Goal: Connect with others: Participate in discussion

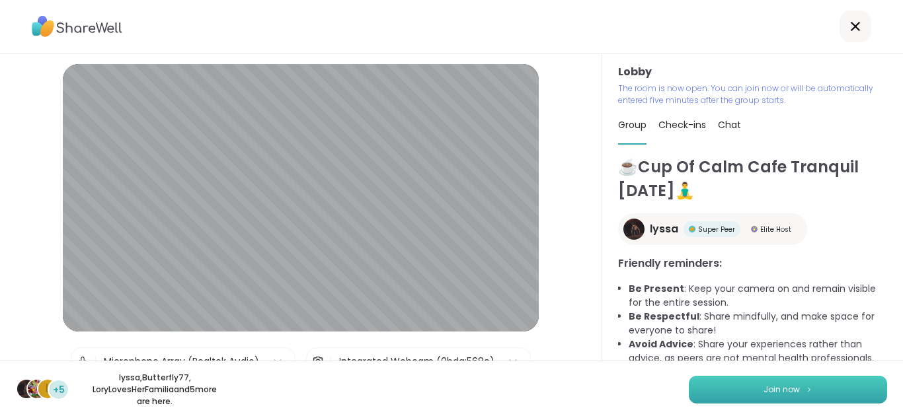
click at [773, 389] on span "Join now" at bounding box center [781, 390] width 36 height 12
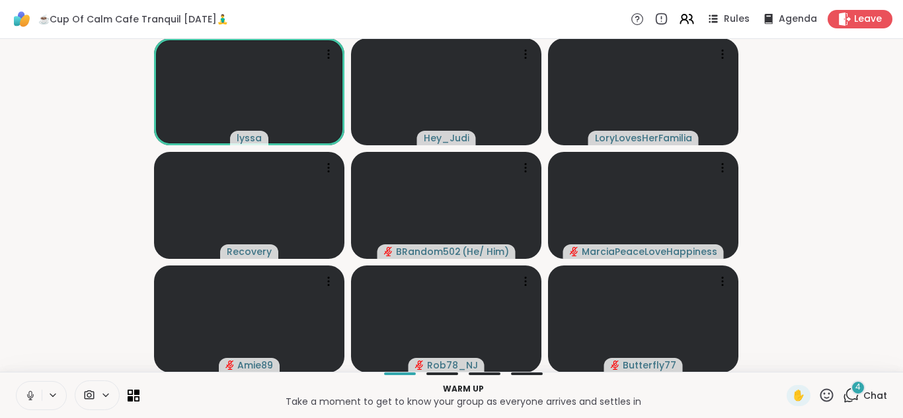
click at [28, 403] on button at bounding box center [29, 396] width 25 height 28
click at [855, 391] on span "4" at bounding box center [857, 387] width 5 height 11
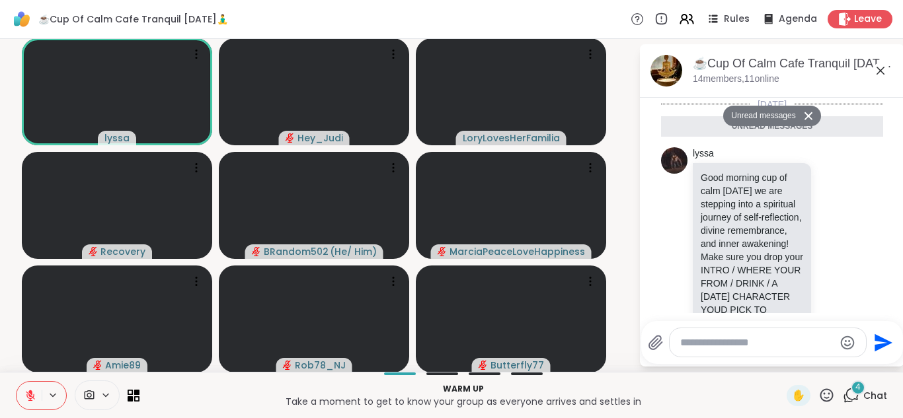
scroll to position [956, 0]
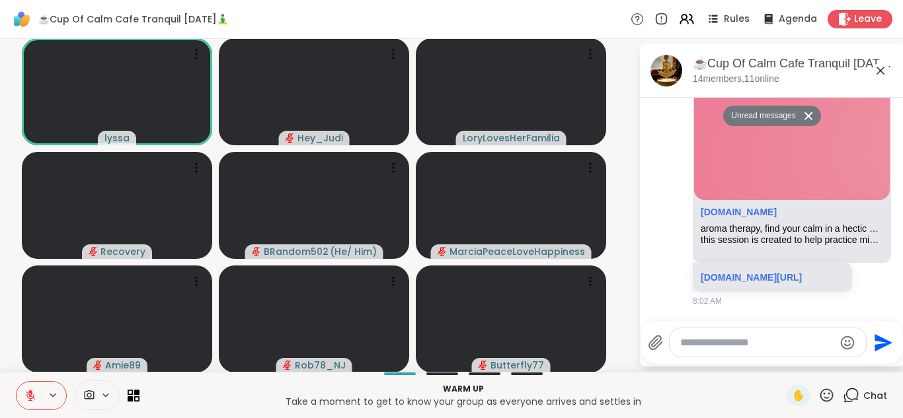
click at [768, 342] on textarea "Type your message" at bounding box center [757, 342] width 154 height 13
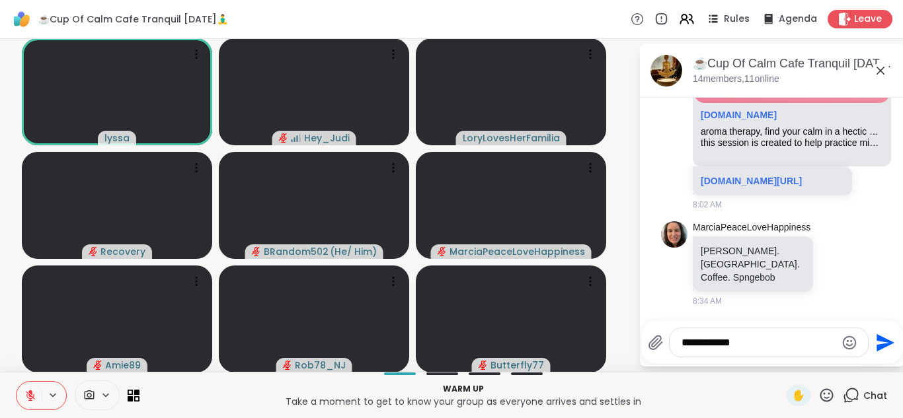
scroll to position [1007, 0]
click at [753, 342] on textarea "**********" at bounding box center [758, 342] width 154 height 13
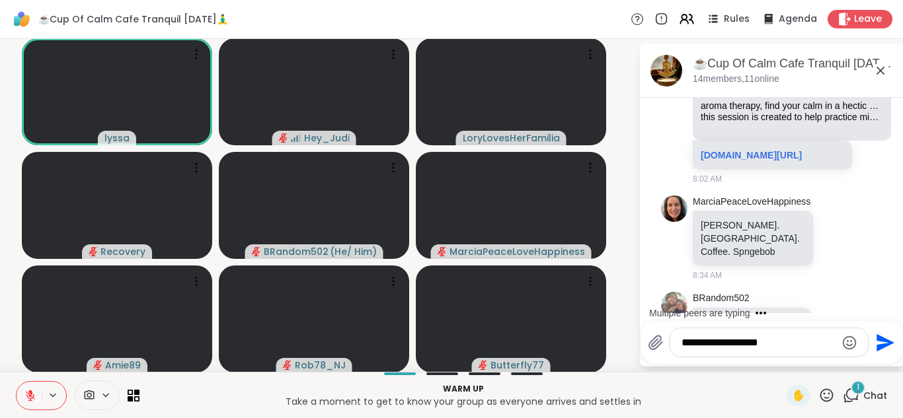
scroll to position [1091, 0]
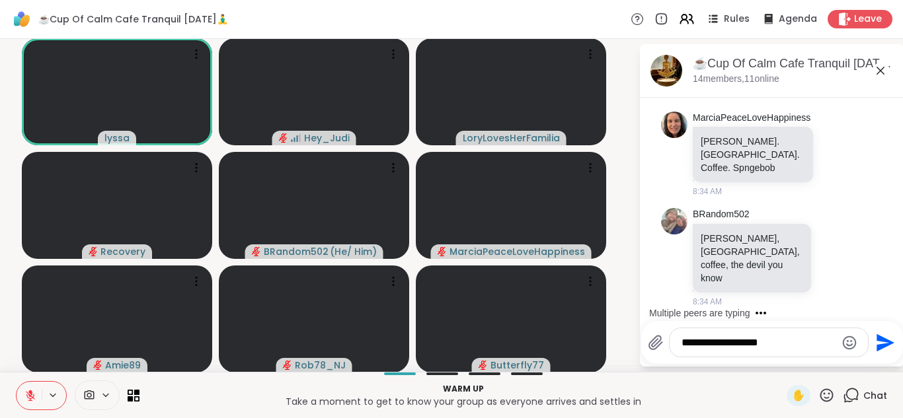
type textarea "**********"
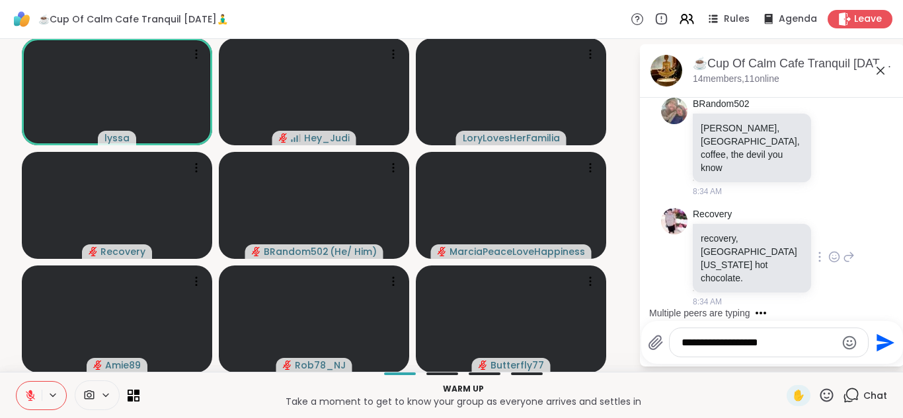
scroll to position [1188, 0]
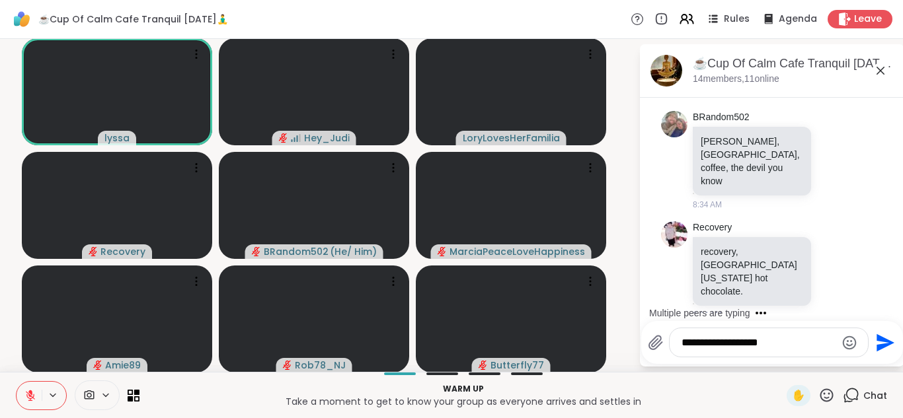
click at [876, 343] on icon "Send" at bounding box center [885, 343] width 18 height 18
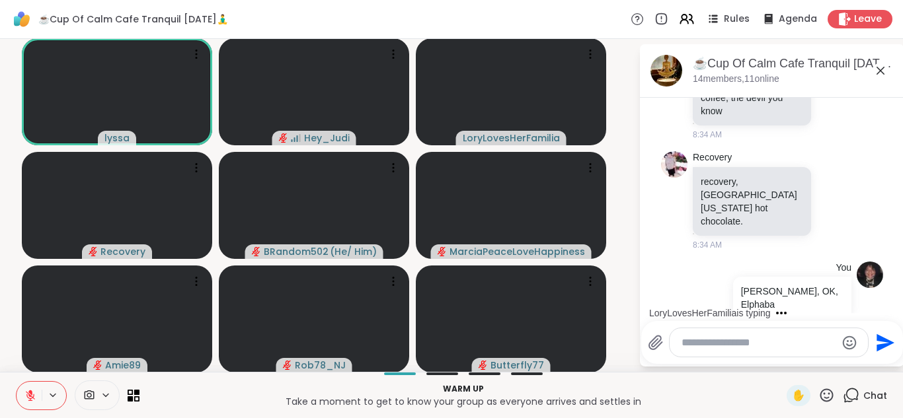
scroll to position [1342, 0]
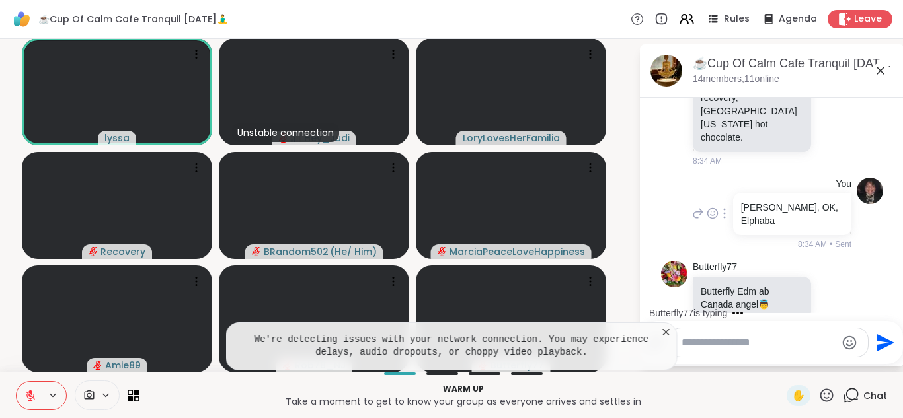
click at [723, 208] on icon at bounding box center [724, 213] width 3 height 11
click at [734, 226] on icon at bounding box center [740, 232] width 13 height 13
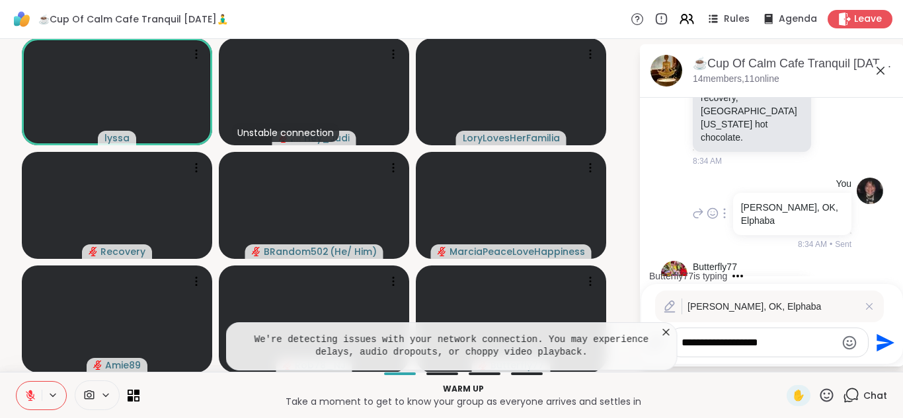
click at [765, 341] on textarea "**********" at bounding box center [758, 342] width 154 height 13
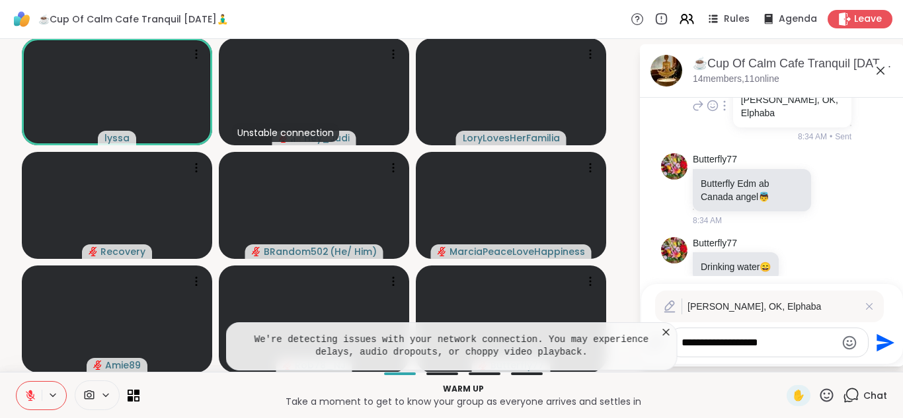
click at [725, 336] on textarea "**********" at bounding box center [758, 342] width 154 height 13
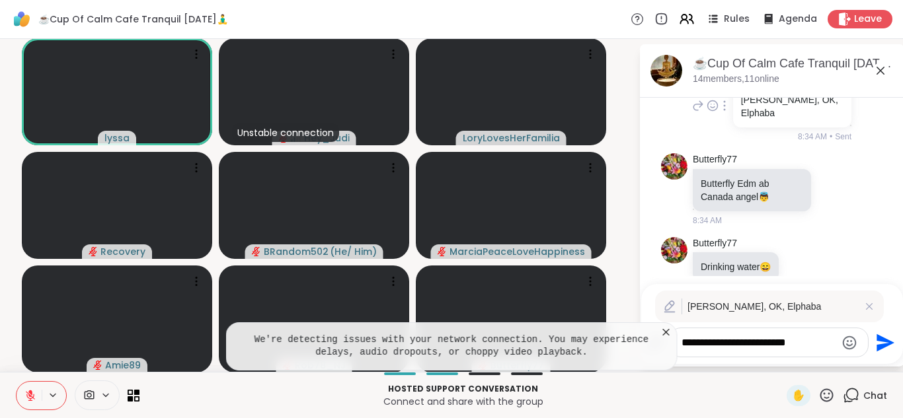
type textarea "**********"
click at [873, 342] on icon "Send" at bounding box center [883, 342] width 21 height 21
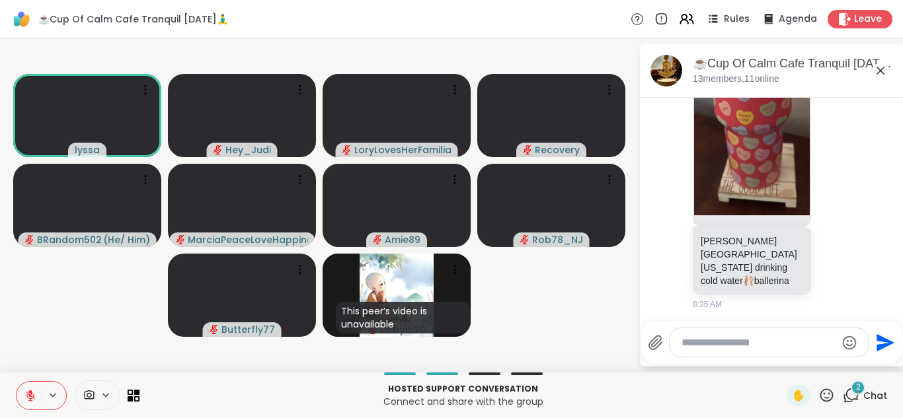
scroll to position [1934, 0]
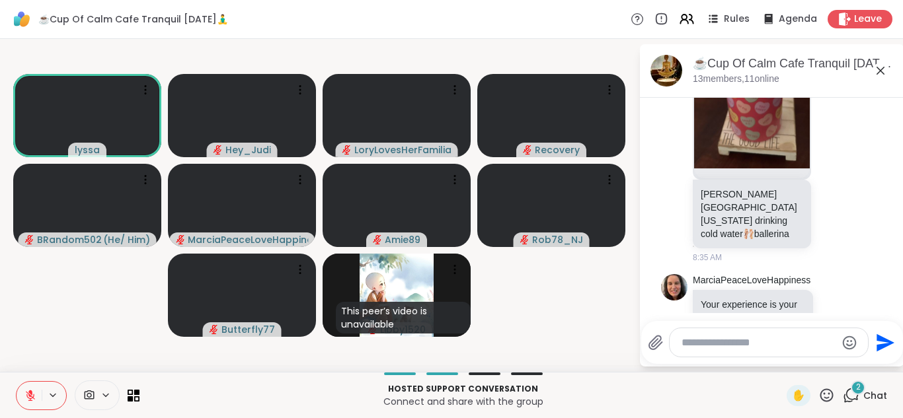
click at [851, 395] on div "2" at bounding box center [858, 388] width 15 height 15
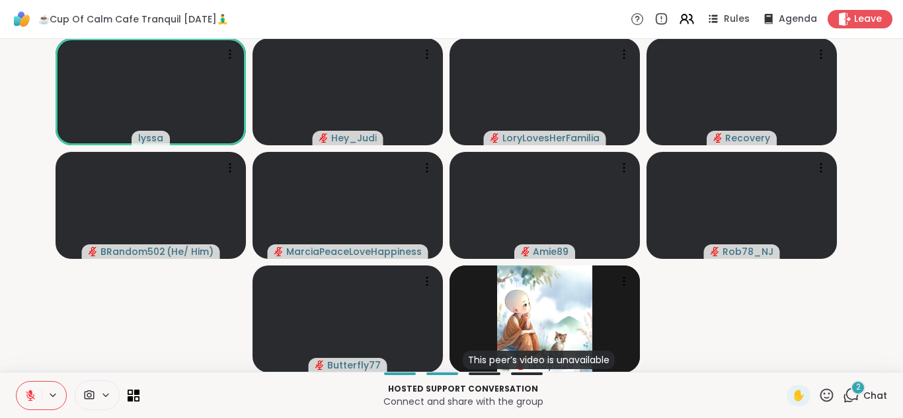
click at [851, 395] on div "2" at bounding box center [858, 388] width 15 height 15
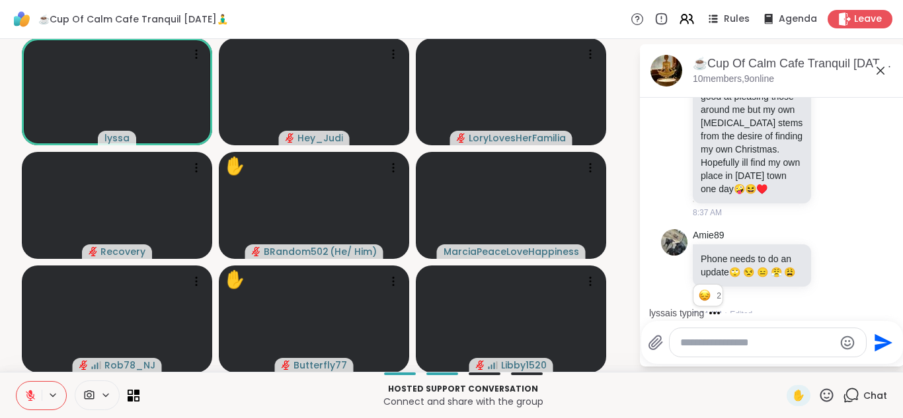
scroll to position [2456, 0]
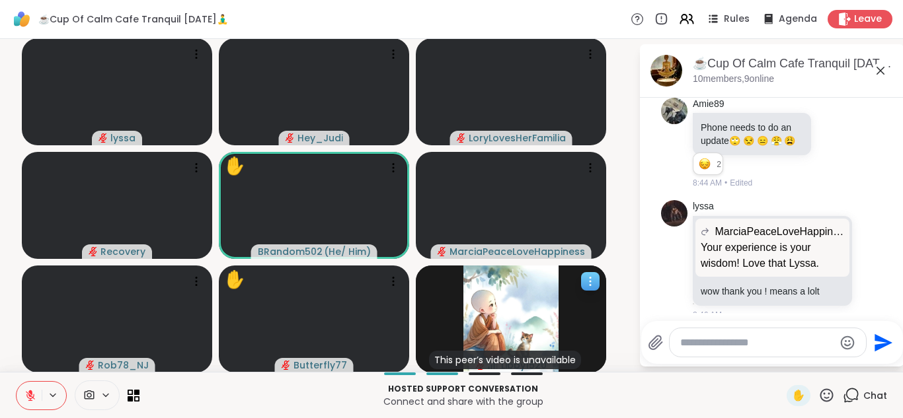
click at [594, 278] on icon at bounding box center [590, 281] width 13 height 13
click at [619, 258] on video-player-container "lyssa Hey_Judi LoryLovesHerFamilia Recovery ✋ BRandom502 ( He/ Him ) MarciaPeac…" at bounding box center [319, 205] width 623 height 323
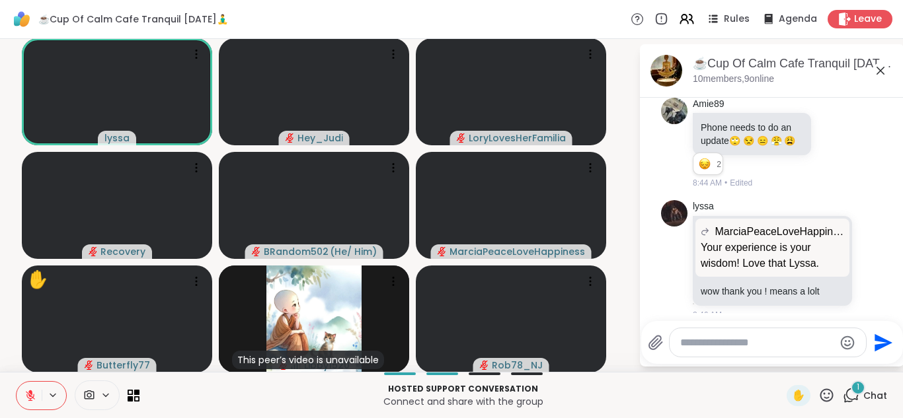
scroll to position [2645, 0]
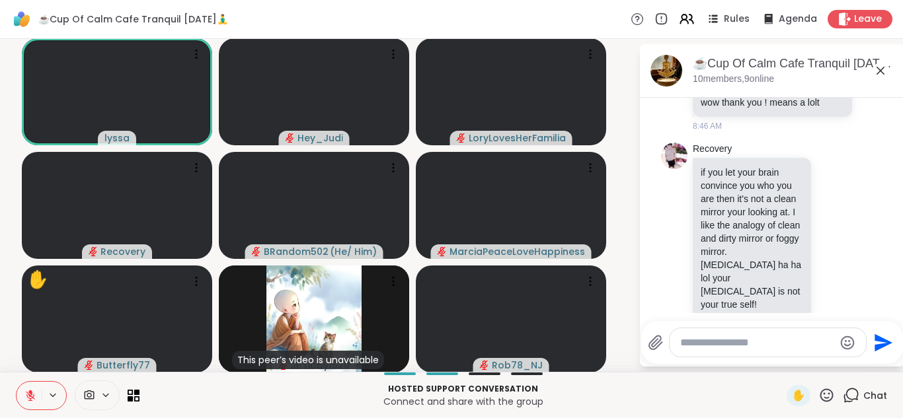
click at [24, 395] on button at bounding box center [29, 396] width 25 height 28
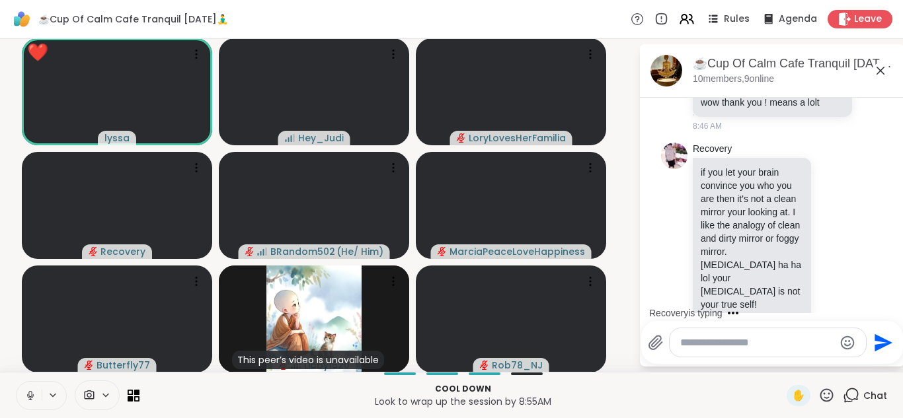
click at [31, 399] on icon at bounding box center [30, 396] width 12 height 12
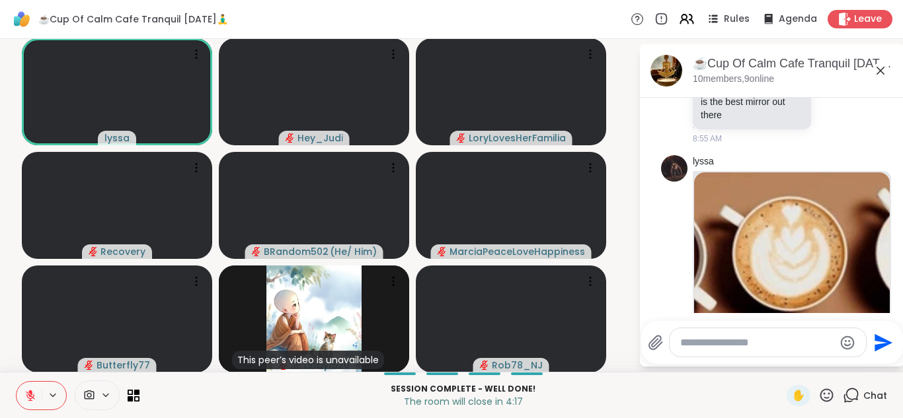
scroll to position [4014, 0]
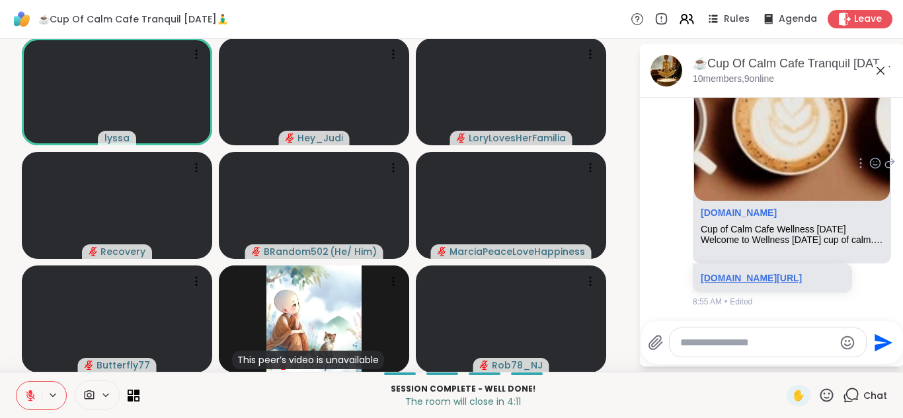
click at [769, 273] on link "sharewellnow.com/session/1fefc187-c26a-45b1-86b1-9a07abfbcf75" at bounding box center [751, 278] width 101 height 11
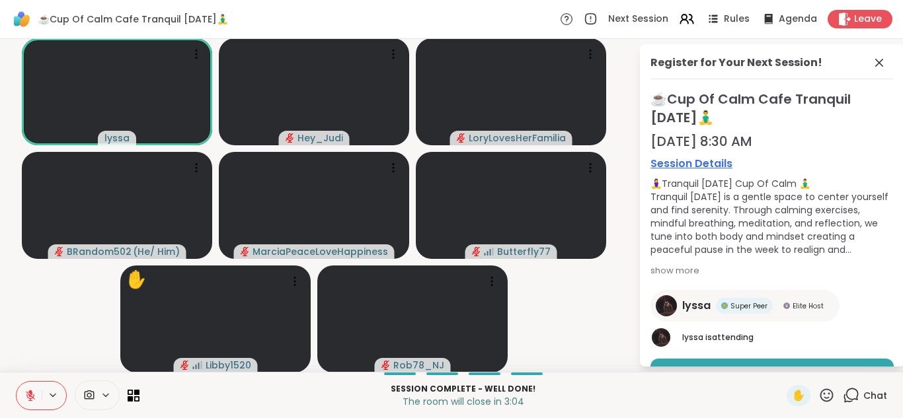
scroll to position [63, 0]
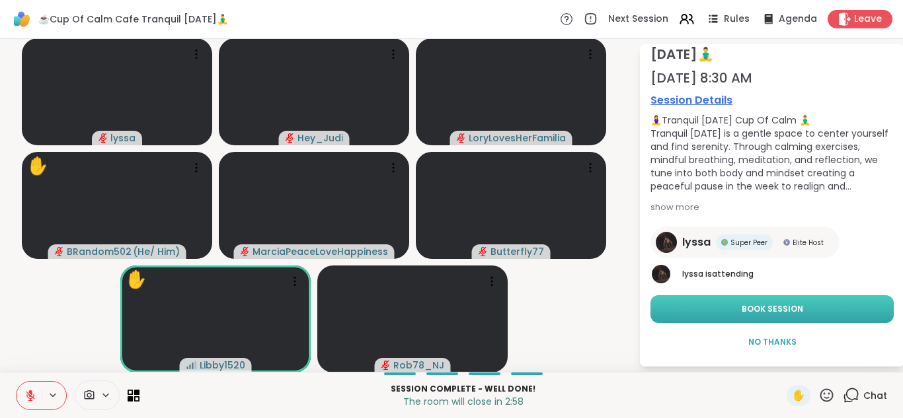
click at [743, 307] on span "Book Session" at bounding box center [772, 309] width 61 height 12
click at [846, 393] on icon at bounding box center [852, 395] width 13 height 12
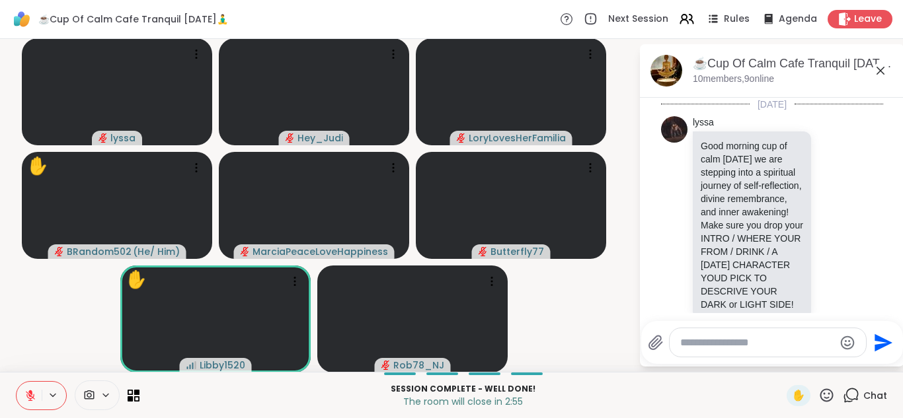
scroll to position [4130, 0]
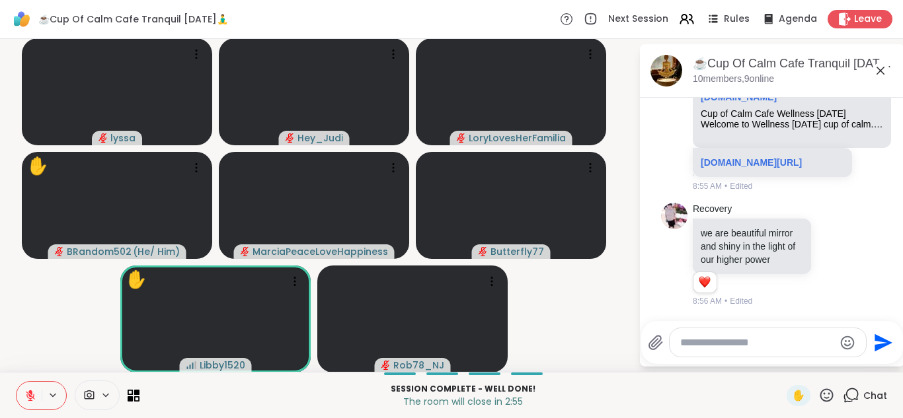
click at [777, 334] on div at bounding box center [768, 343] width 196 height 28
click at [779, 347] on textarea "Type your message" at bounding box center [757, 342] width 154 height 13
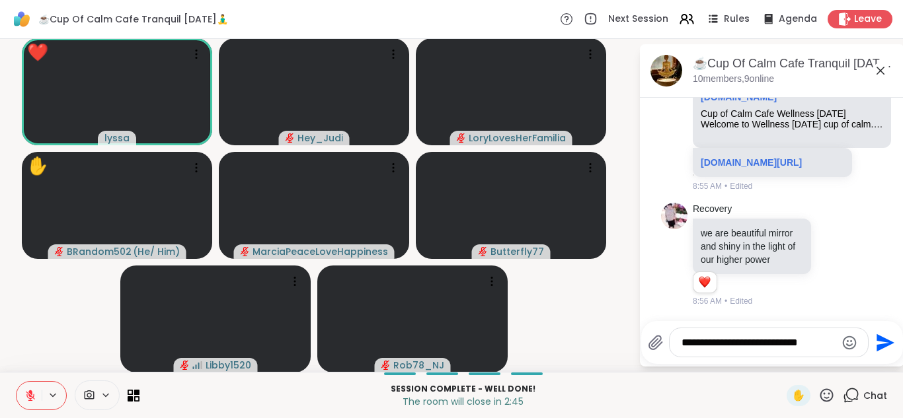
type textarea "**********"
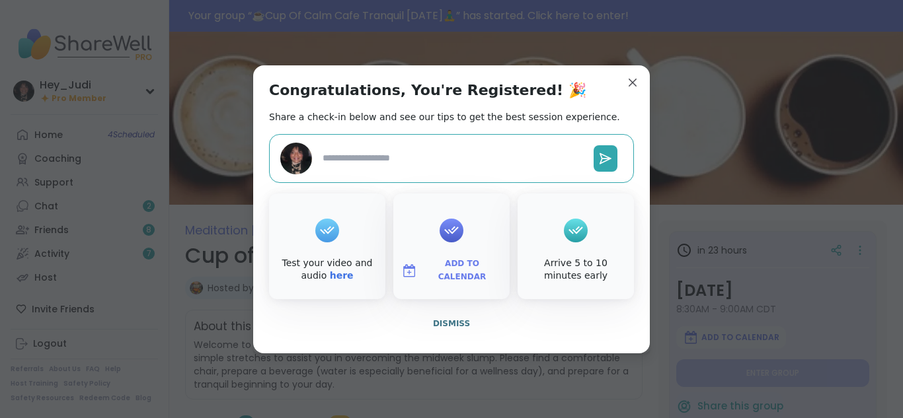
click at [449, 266] on span "Add to Calendar" at bounding box center [461, 271] width 79 height 26
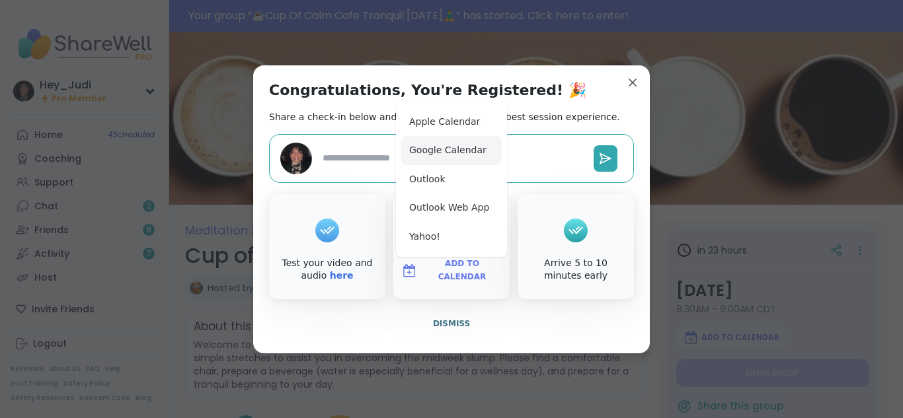
click at [425, 145] on button "Google Calendar" at bounding box center [451, 150] width 100 height 29
click at [457, 150] on button "Google Calendar" at bounding box center [451, 150] width 100 height 29
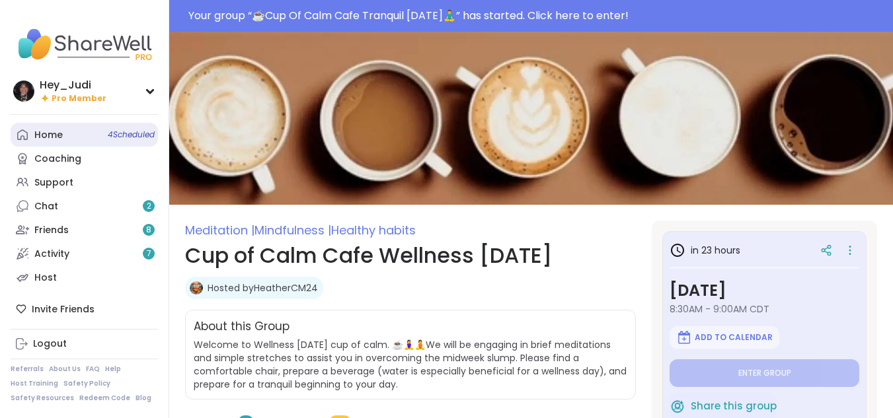
click at [44, 133] on div "Home 4 Scheduled" at bounding box center [48, 135] width 28 height 13
type textarea "*"
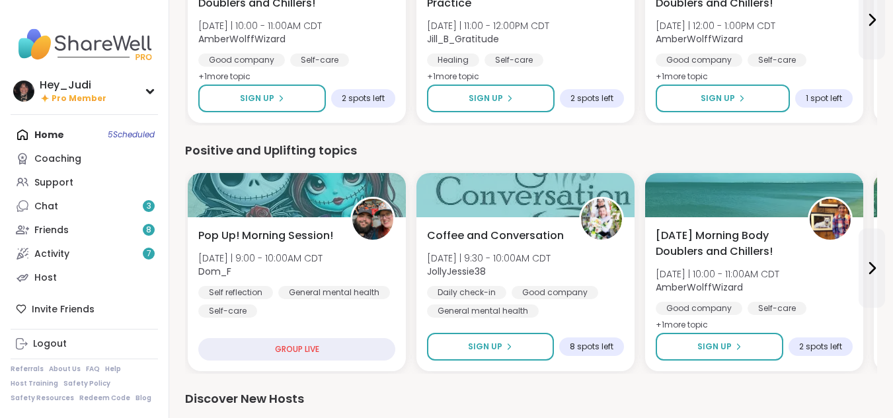
scroll to position [1194, 0]
